Goal: Information Seeking & Learning: Find specific fact

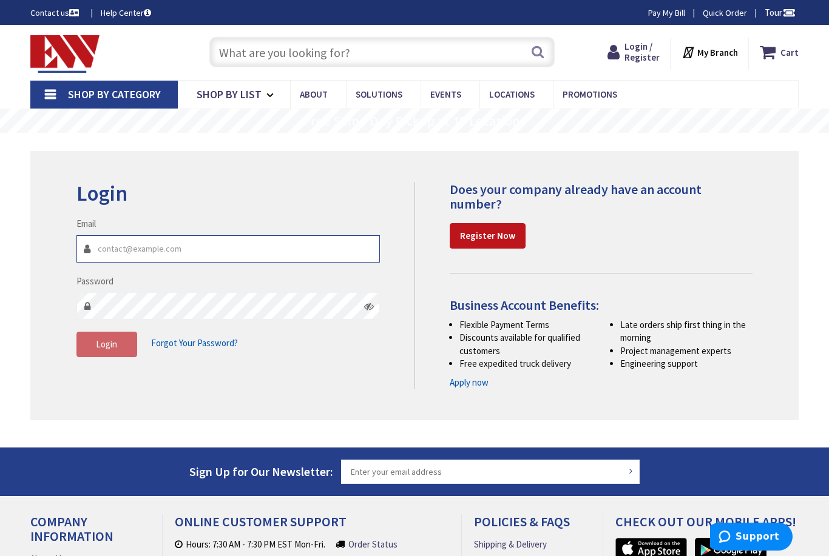
type input "[EMAIL_ADDRESS][DOMAIN_NAME]"
click at [106, 343] on button "Login" at bounding box center [106, 344] width 61 height 25
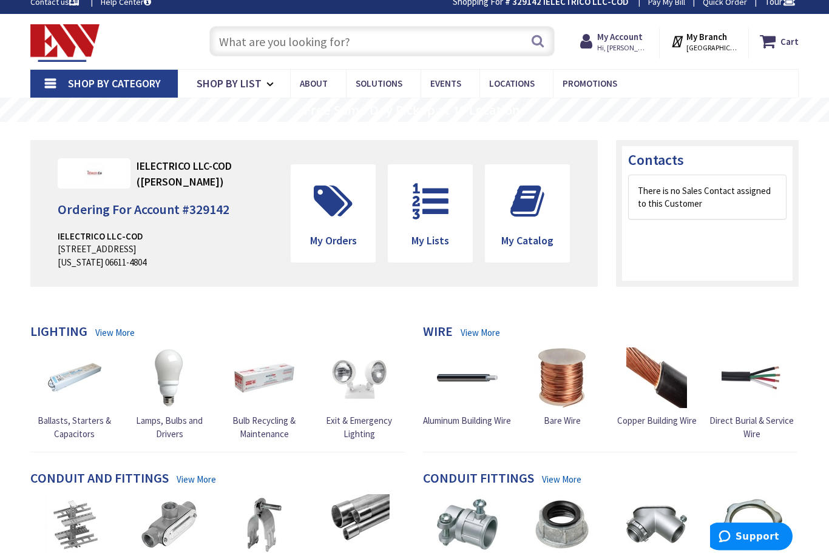
scroll to position [11, 0]
click at [247, 41] on input "text" at bounding box center [381, 41] width 345 height 30
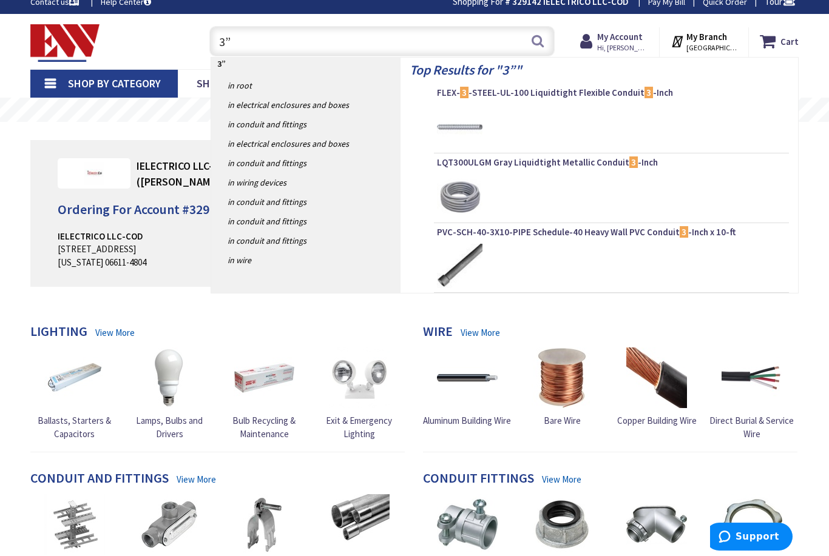
scroll to position [0, 0]
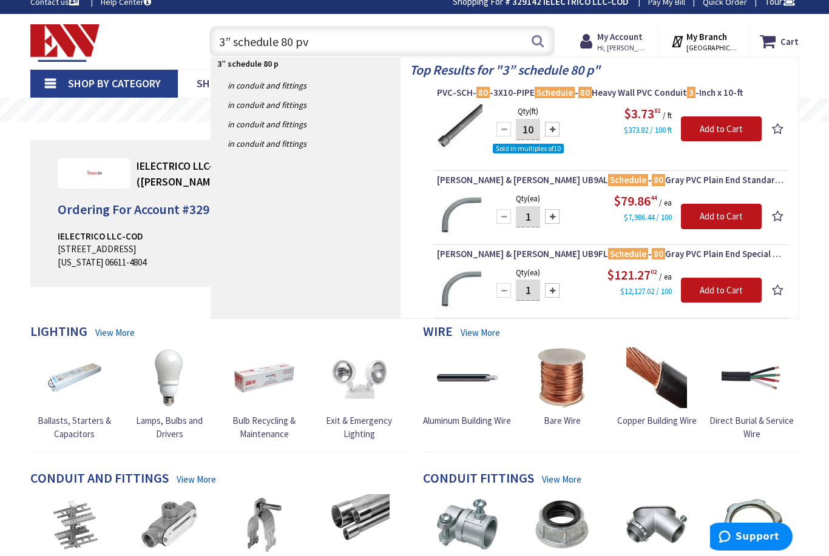
type input "3” schedule 80 pvc"
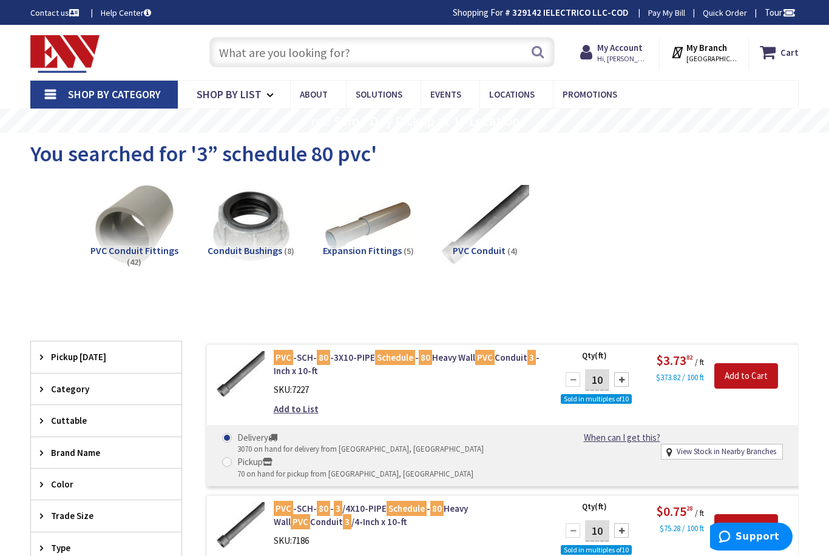
click at [246, 60] on input "text" at bounding box center [381, 52] width 345 height 30
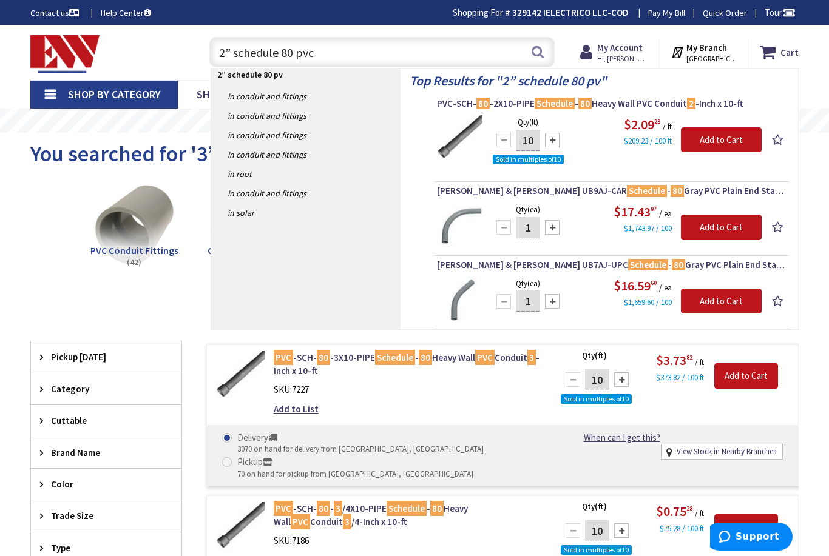
type input "2” schedule 80 pvc"
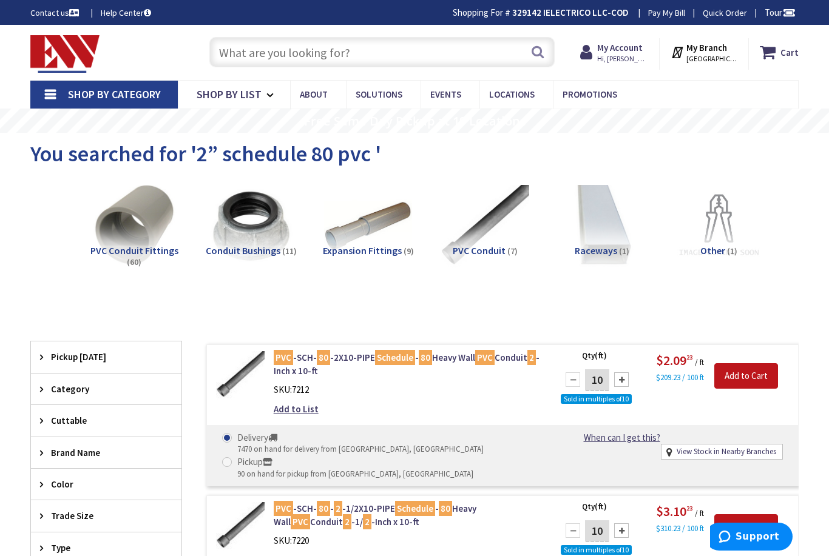
click at [244, 52] on input "text" at bounding box center [381, 52] width 345 height 30
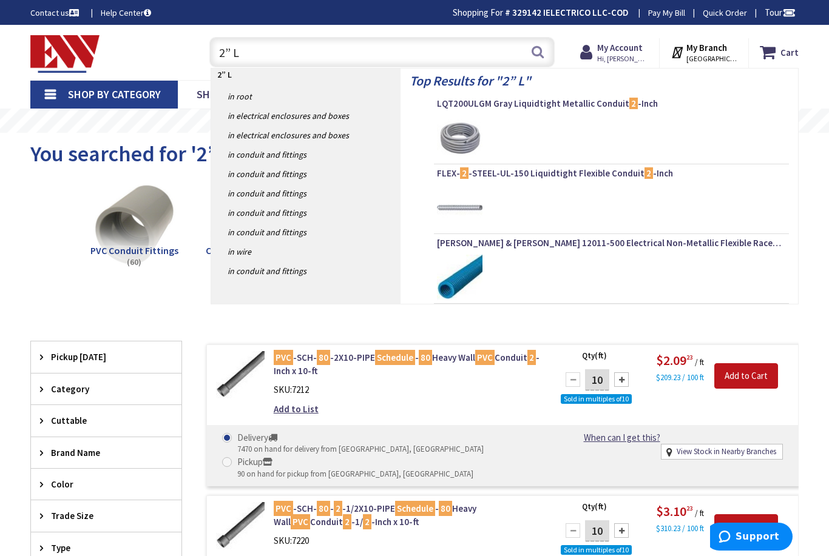
type input "2” LB"
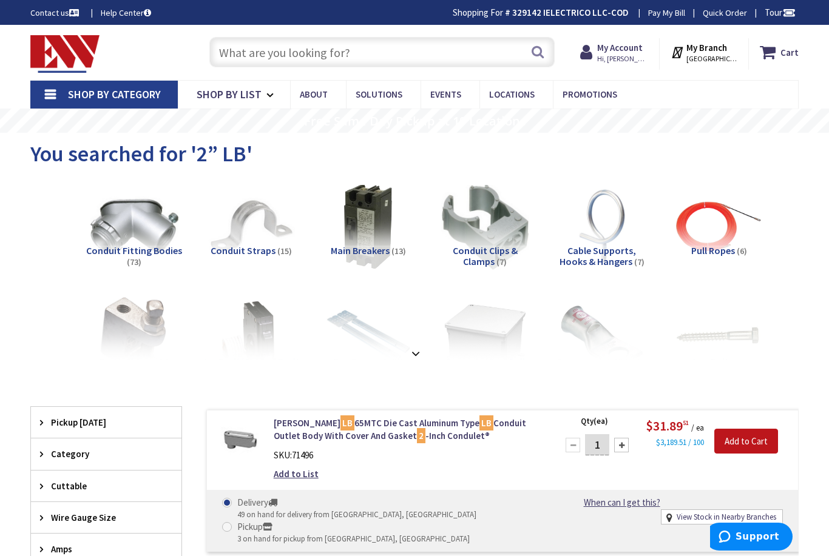
click at [231, 46] on input "text" at bounding box center [381, 52] width 345 height 30
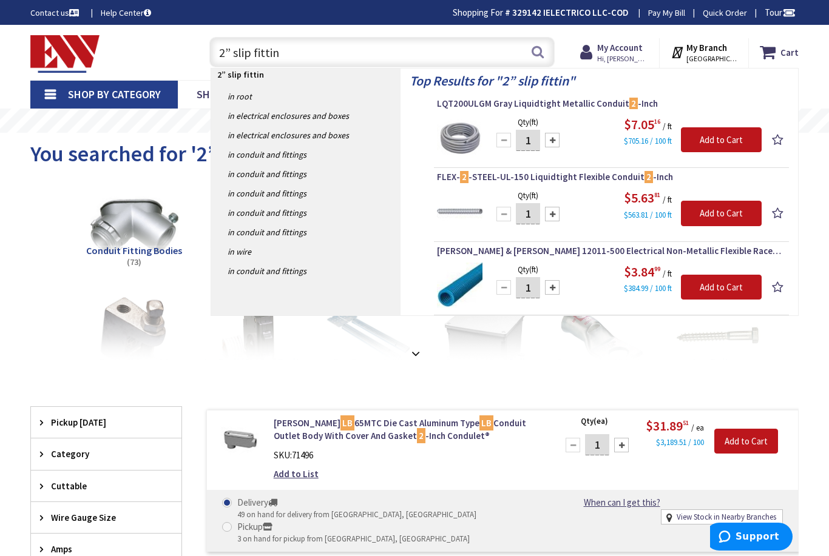
type input "2” slip fitting"
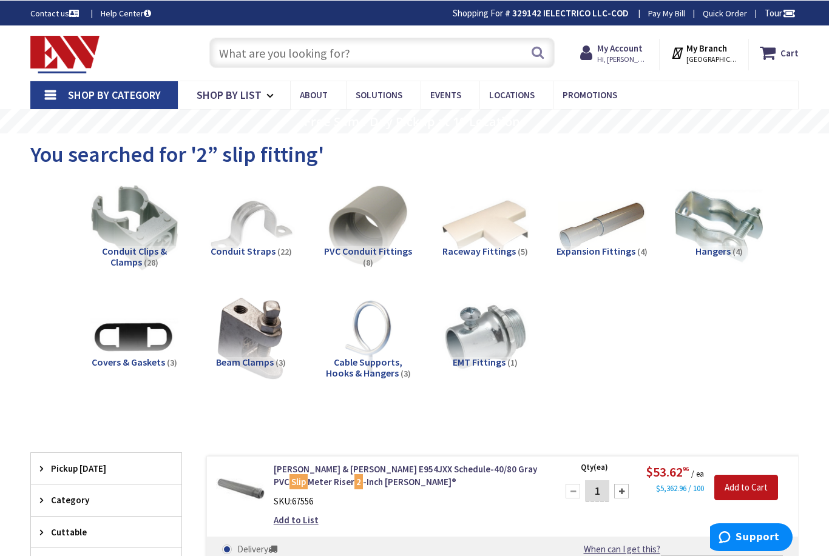
click at [255, 52] on input "text" at bounding box center [381, 52] width 345 height 30
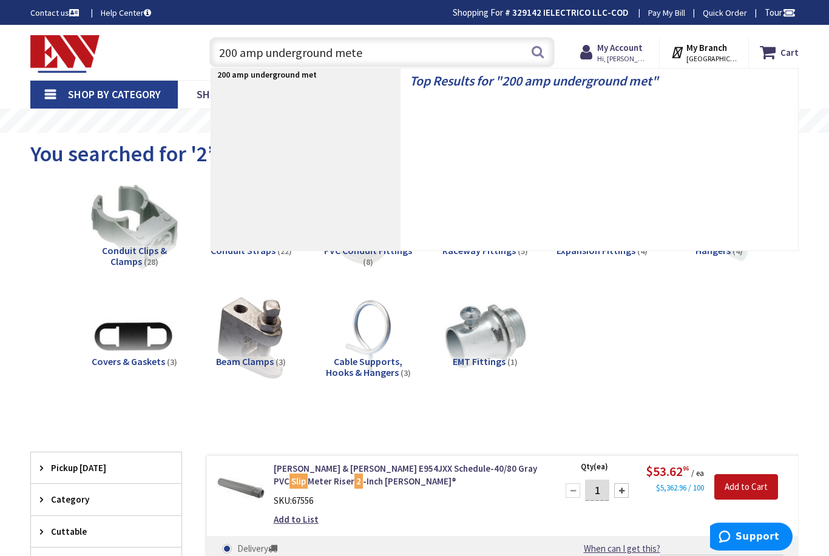
type input "200 amp underground meter"
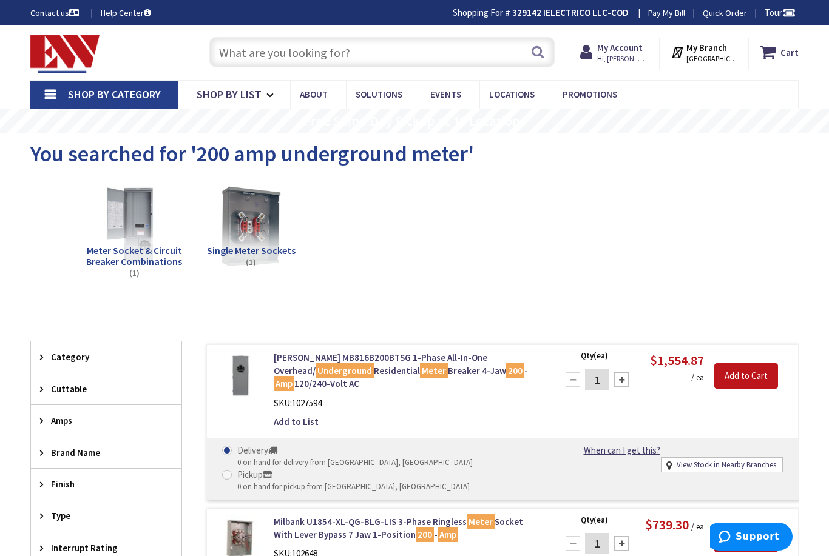
click at [253, 66] on input "text" at bounding box center [381, 52] width 345 height 30
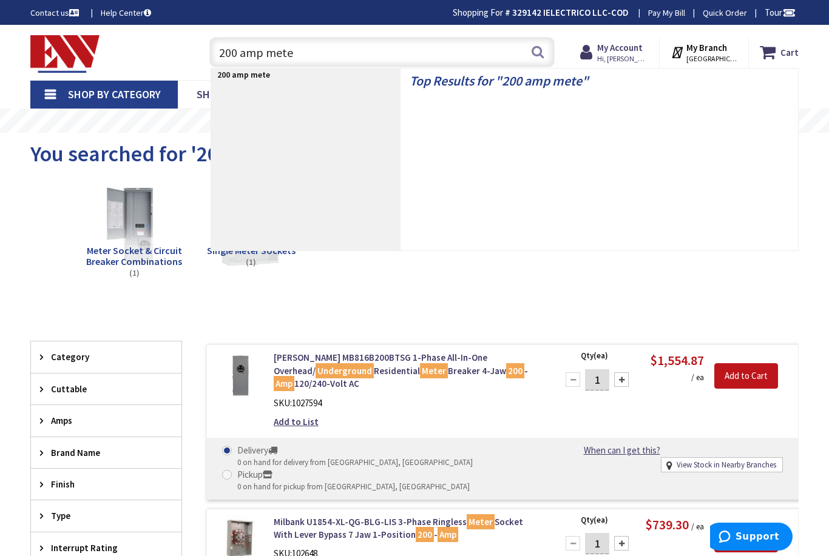
type input "200 amp meter"
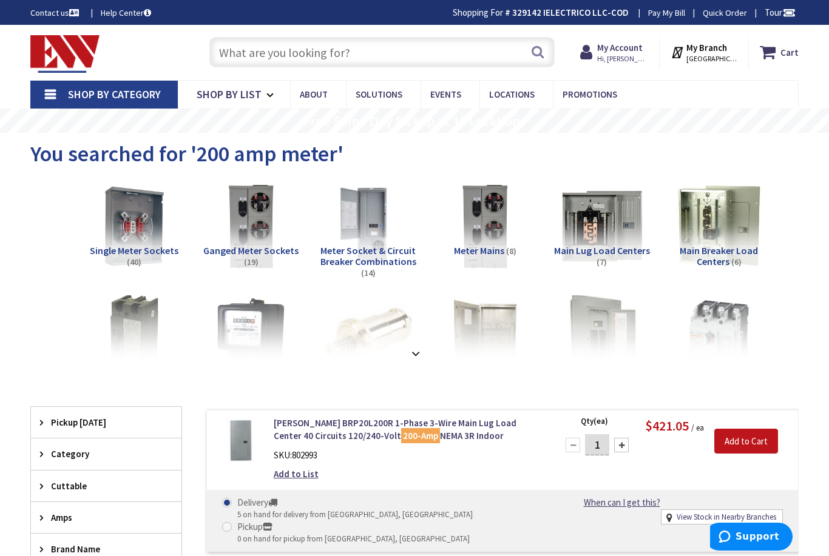
click at [235, 49] on input "text" at bounding box center [381, 52] width 345 height 30
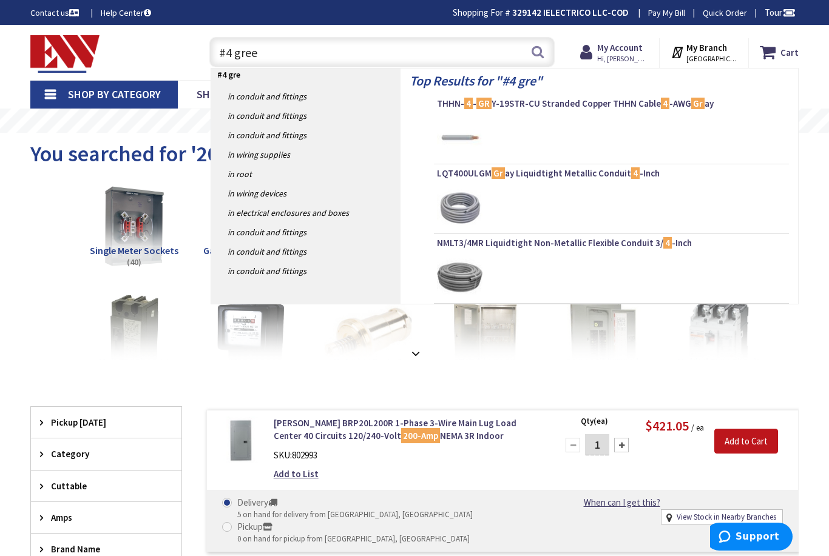
type input "#4 green"
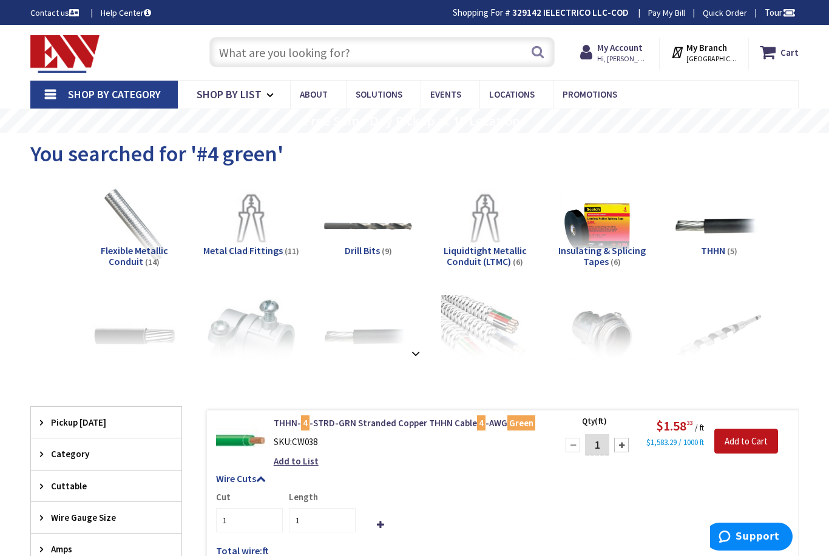
click at [247, 49] on input "text" at bounding box center [381, 52] width 345 height 30
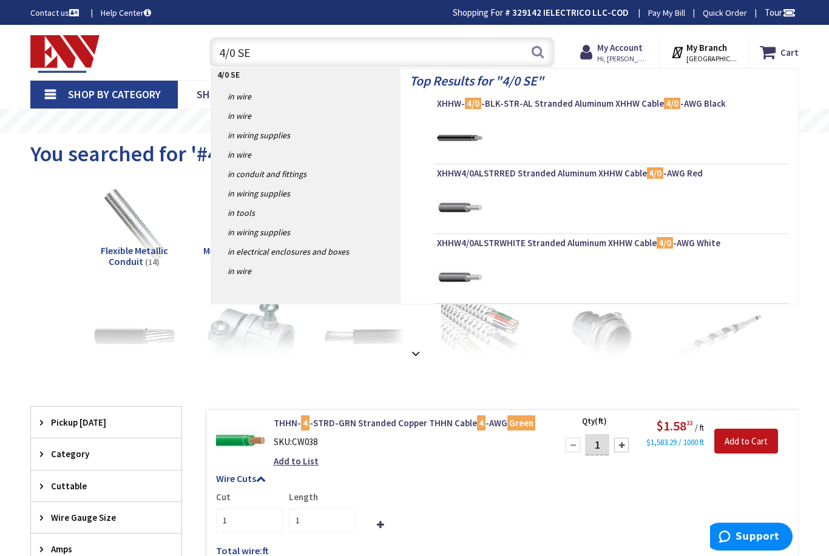
type input "4/0 SER"
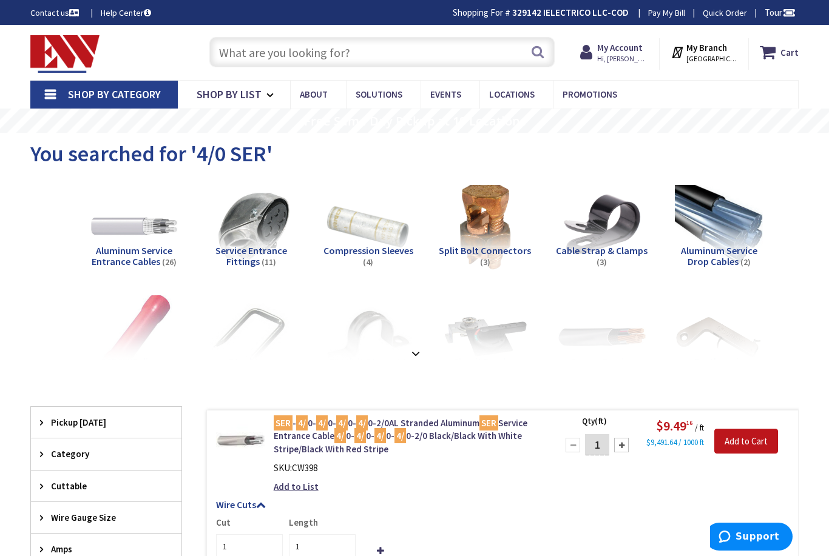
click at [269, 67] on input "text" at bounding box center [381, 52] width 345 height 30
click at [268, 65] on input "text" at bounding box center [381, 52] width 345 height 30
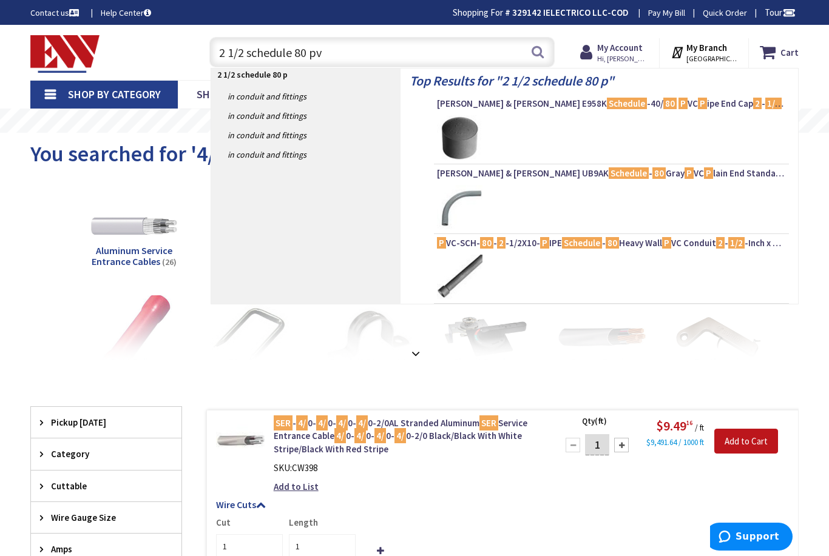
type input "2 1/2 schedule 80 pvc"
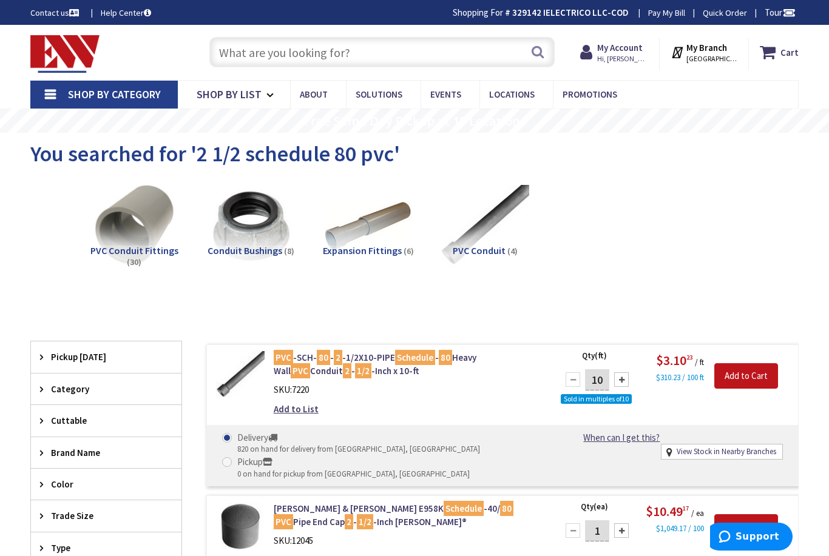
click at [261, 50] on input "text" at bounding box center [381, 52] width 345 height 30
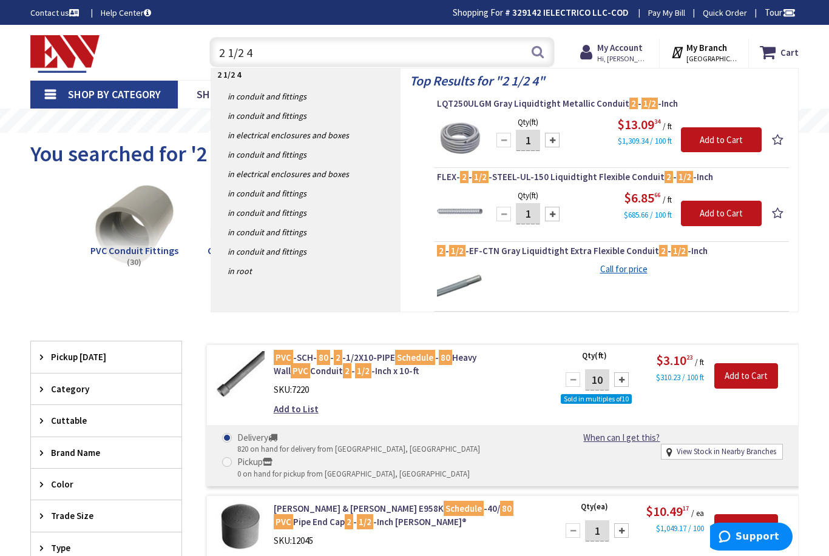
type input "2 1/2 45"
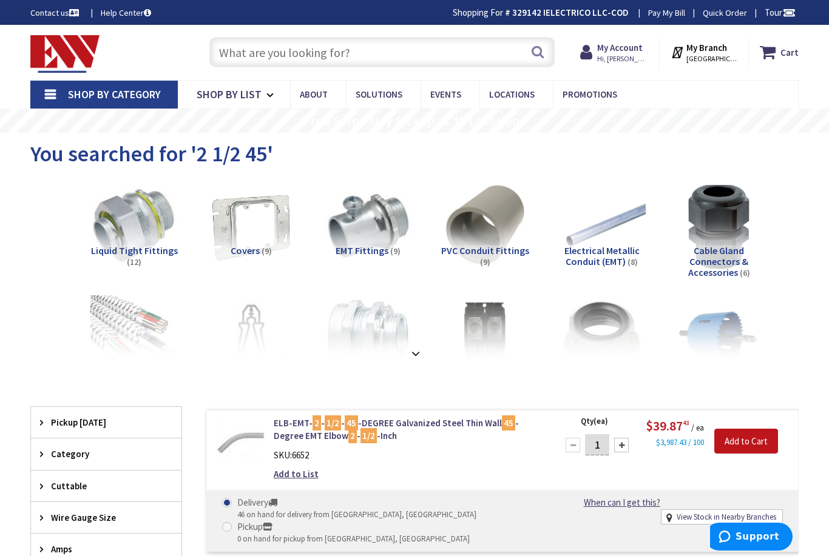
click at [241, 46] on input "text" at bounding box center [381, 52] width 345 height 30
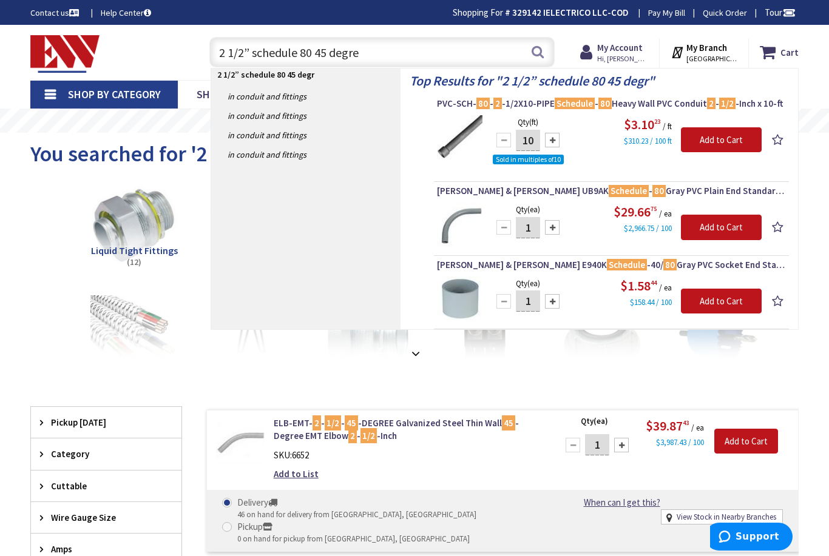
type input "2 1/2” schedule 80 45 degree"
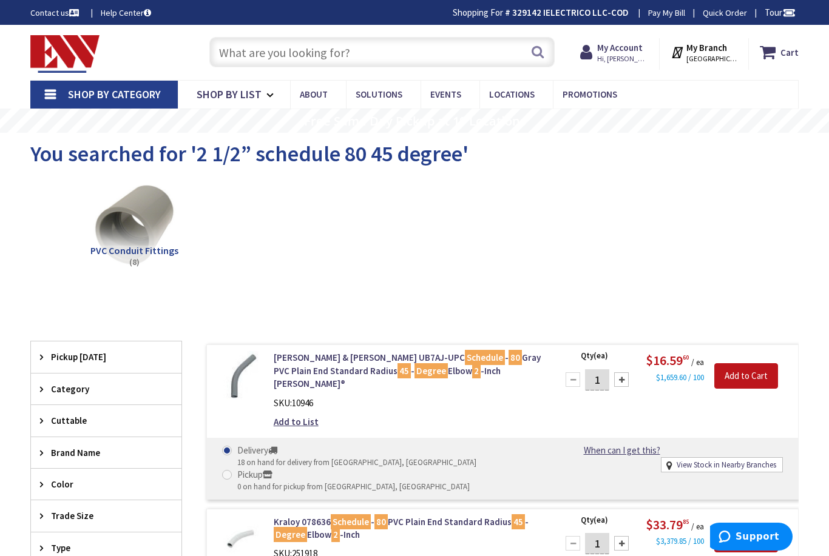
click at [235, 42] on input "text" at bounding box center [381, 52] width 345 height 30
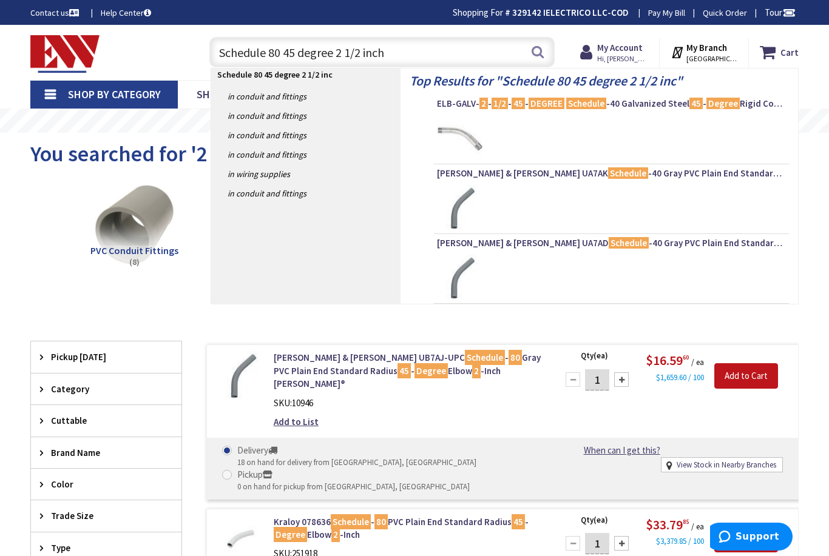
type input "Schedule 80 45 degree 2 1/2 inch"
